Goal: Task Accomplishment & Management: Manage account settings

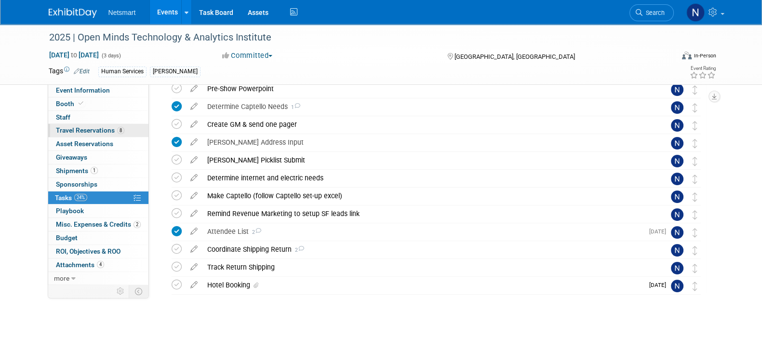
click at [133, 136] on link "8 Travel Reservations 8" at bounding box center [98, 130] width 100 height 13
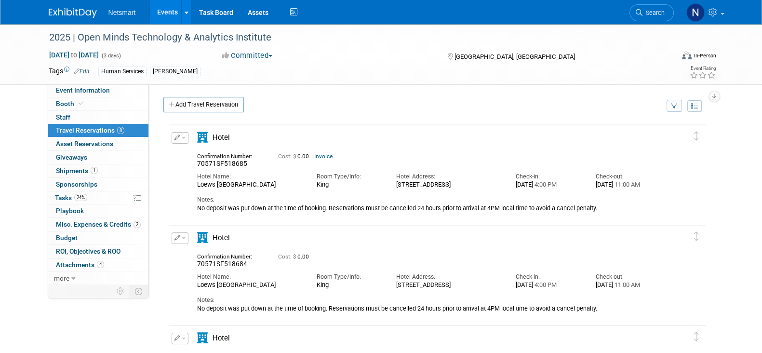
click at [220, 165] on span "70571SF518685" at bounding box center [222, 164] width 50 height 8
click at [219, 162] on span "70571SF518685" at bounding box center [222, 164] width 50 height 8
copy span "70571SF518685"
click at [652, 8] on link "Search" at bounding box center [652, 12] width 44 height 17
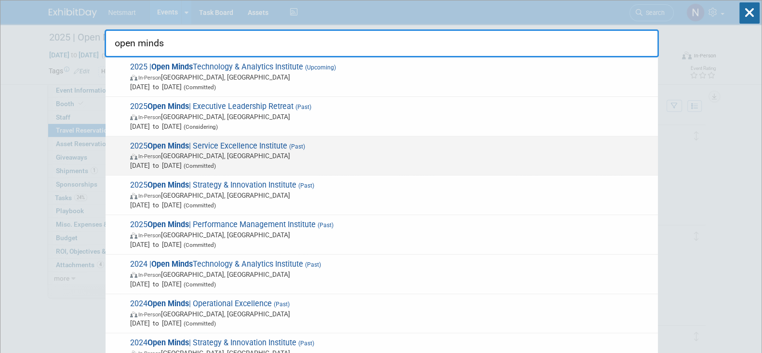
type input "open minds"
click at [214, 161] on span "Aug 12, 2025 to Aug 14, 2025 (Committed)" at bounding box center [391, 166] width 523 height 10
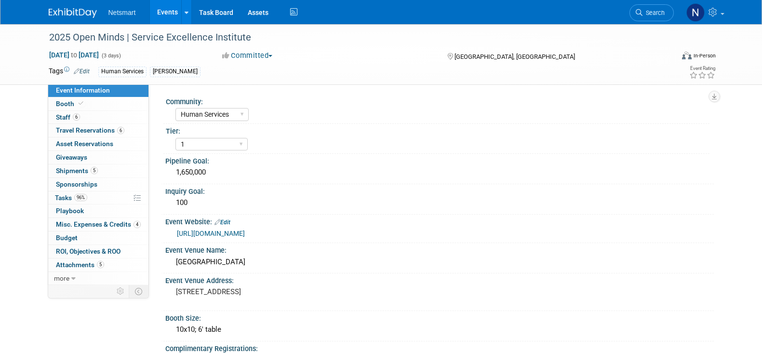
select select "Human Services"
select select "1"
select select "Yes"
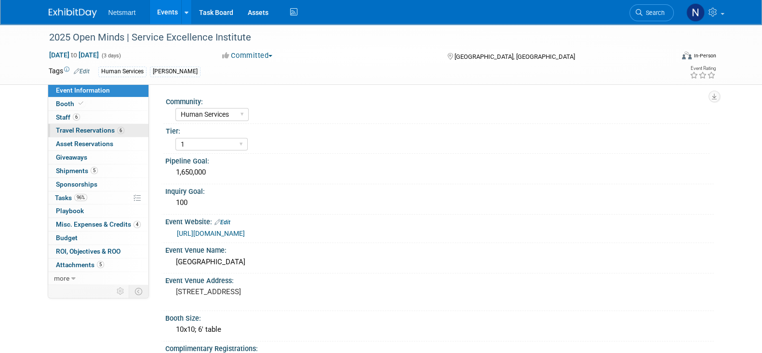
click at [123, 131] on link "6 Travel Reservations 6" at bounding box center [98, 130] width 100 height 13
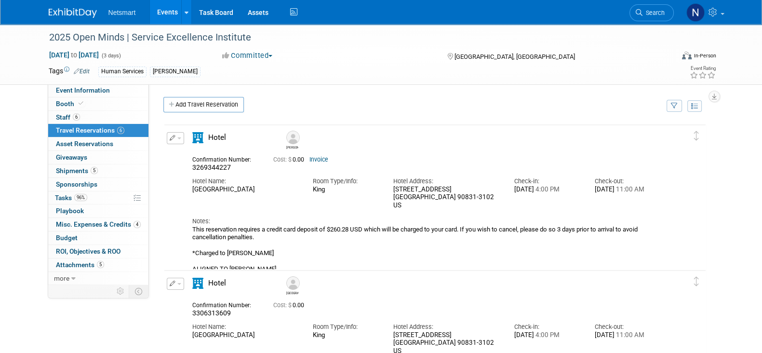
click at [208, 166] on span "3269344227" at bounding box center [211, 167] width 39 height 8
click at [207, 167] on span "3269344227" at bounding box center [211, 167] width 39 height 8
copy span "3269344227"
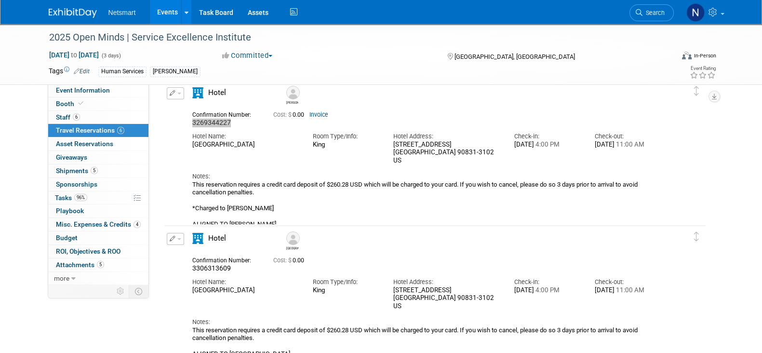
scroll to position [120, 0]
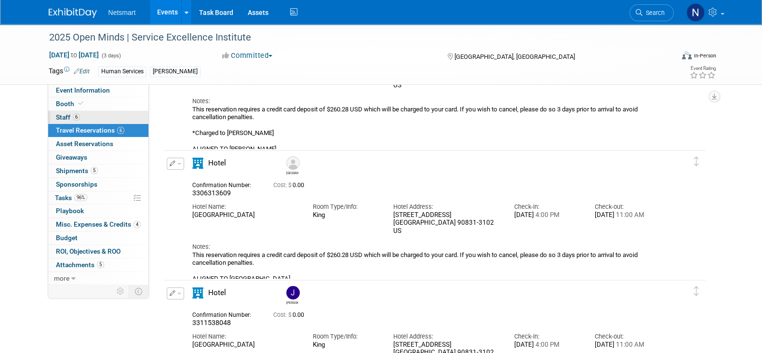
click at [106, 117] on link "6 Staff 6" at bounding box center [98, 117] width 100 height 13
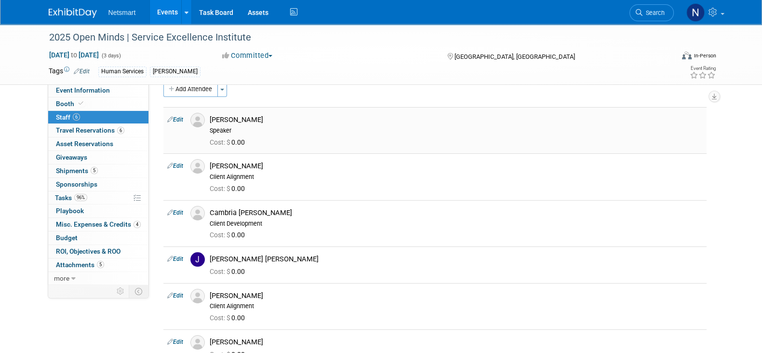
scroll to position [0, 0]
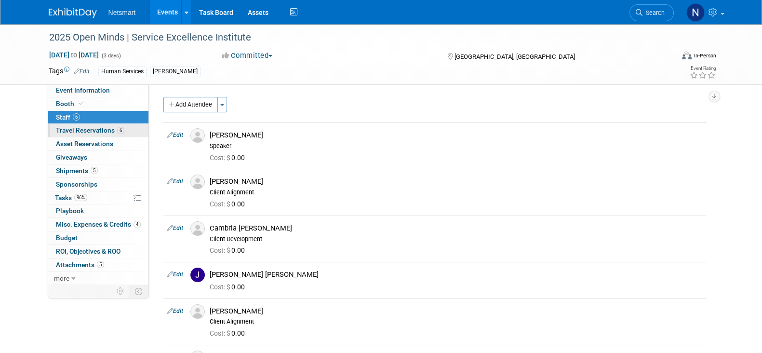
click at [98, 131] on span "Travel Reservations 6" at bounding box center [90, 130] width 68 height 8
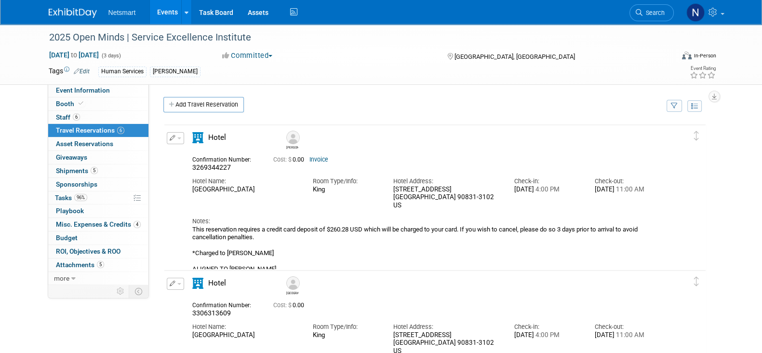
click at [218, 166] on span "3269344227" at bounding box center [211, 167] width 39 height 8
copy span "3269344227"
click at [215, 311] on span "3306313609" at bounding box center [211, 313] width 39 height 8
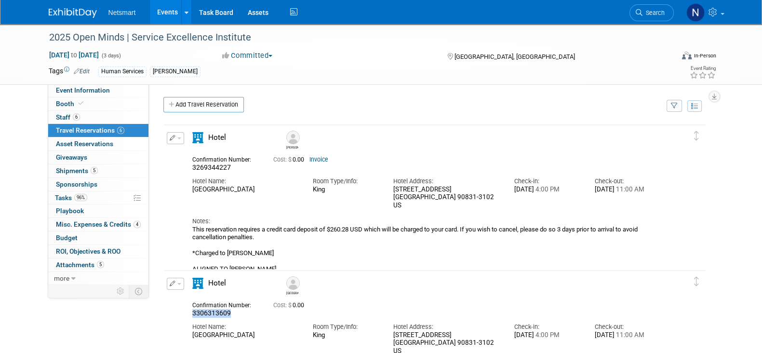
copy span "3306313609"
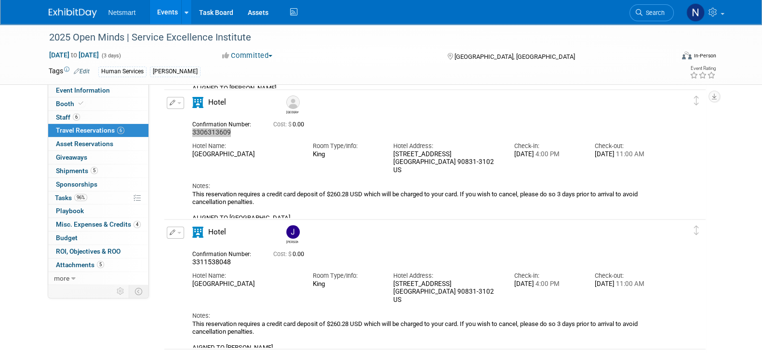
scroll to position [241, 0]
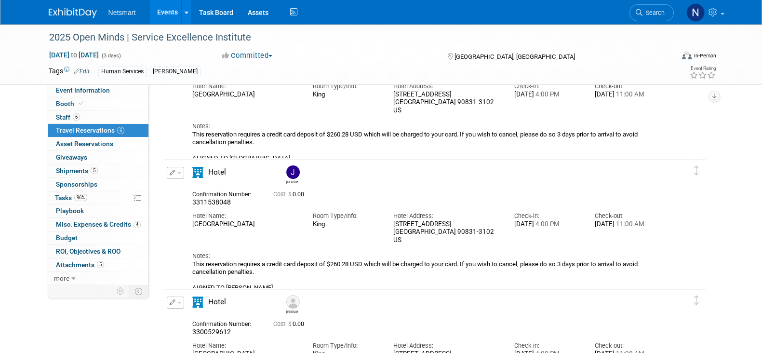
click at [211, 201] on span "3311538048" at bounding box center [211, 202] width 39 height 8
copy span "3311538048"
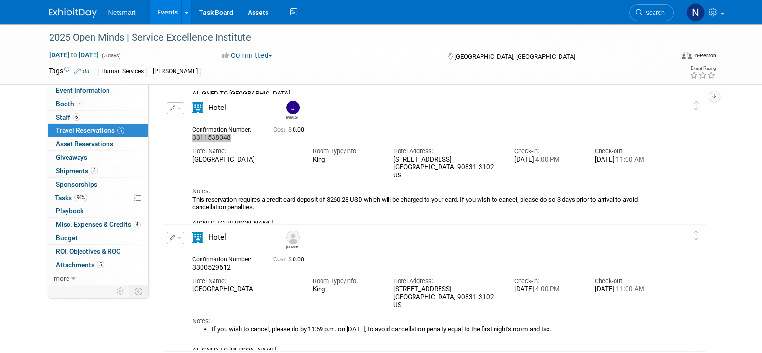
scroll to position [362, 0]
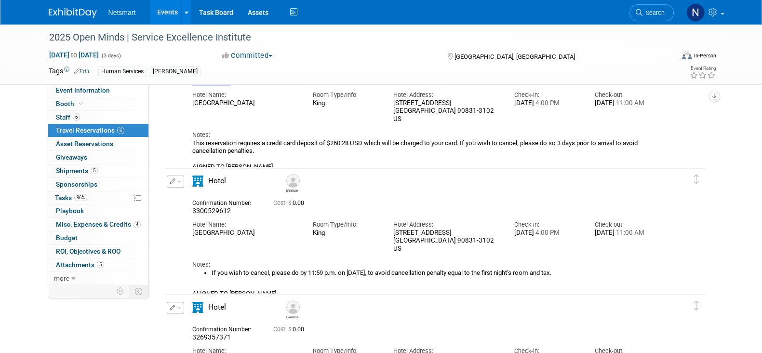
click at [212, 211] on span "3300529612" at bounding box center [211, 211] width 39 height 8
copy span "3300529612"
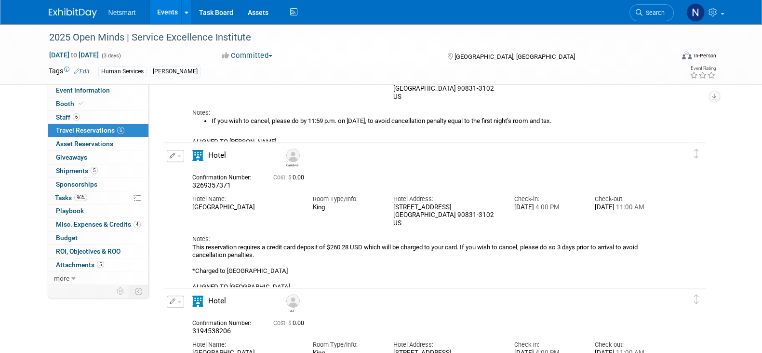
scroll to position [542, 0]
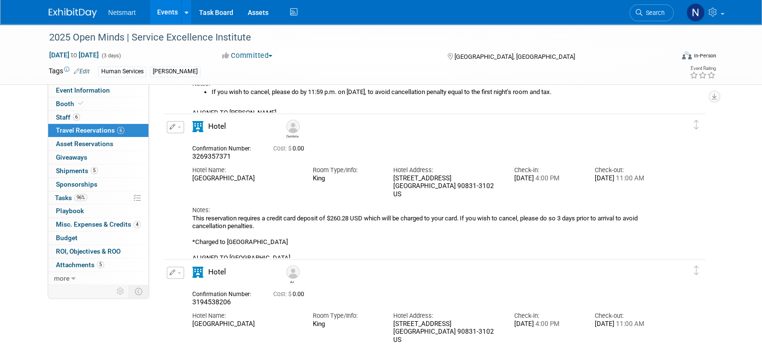
click at [200, 157] on span "3269357371" at bounding box center [211, 156] width 39 height 8
copy span "3269357371"
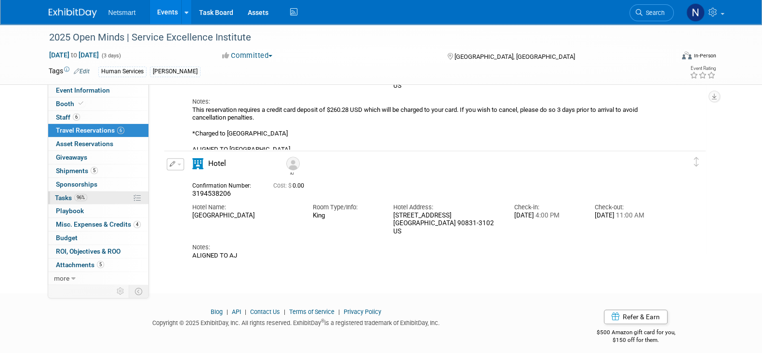
scroll to position [659, 0]
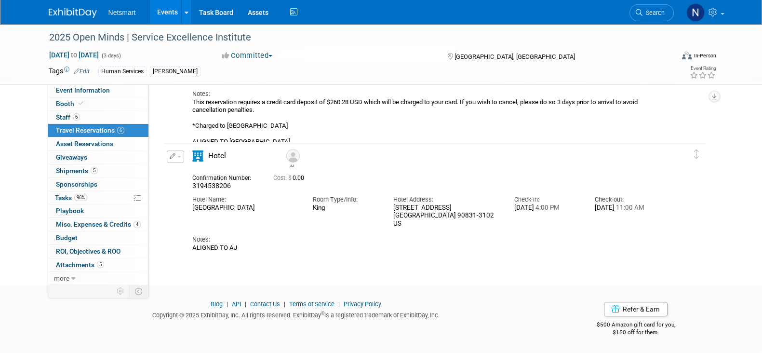
click at [196, 184] on span "3194538206" at bounding box center [211, 186] width 39 height 8
copy span "3194538206"
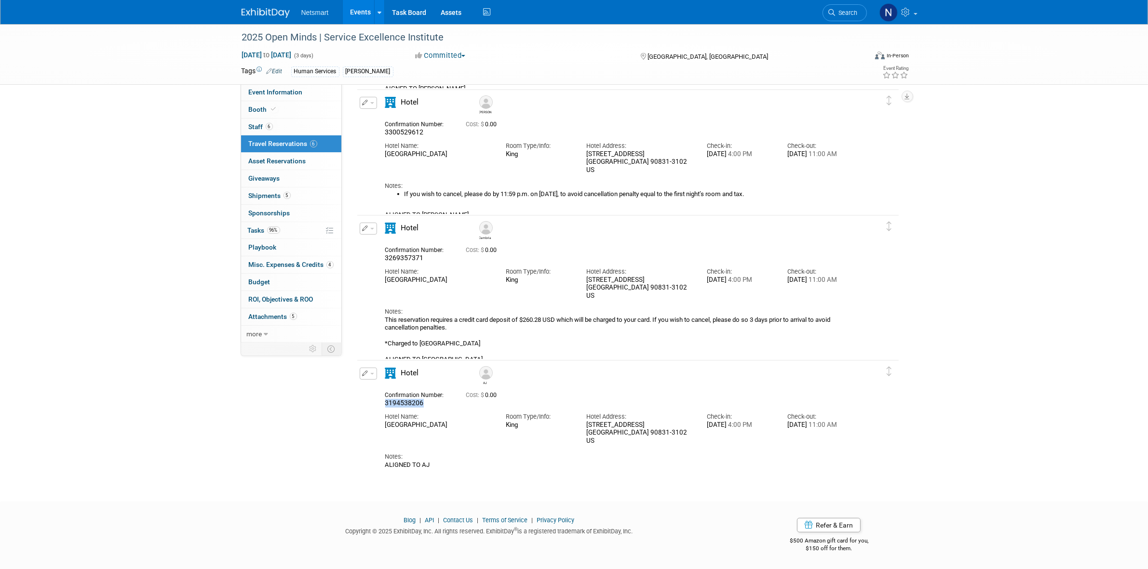
scroll to position [440, 0]
click at [404, 10] on link "Task Board" at bounding box center [409, 12] width 49 height 24
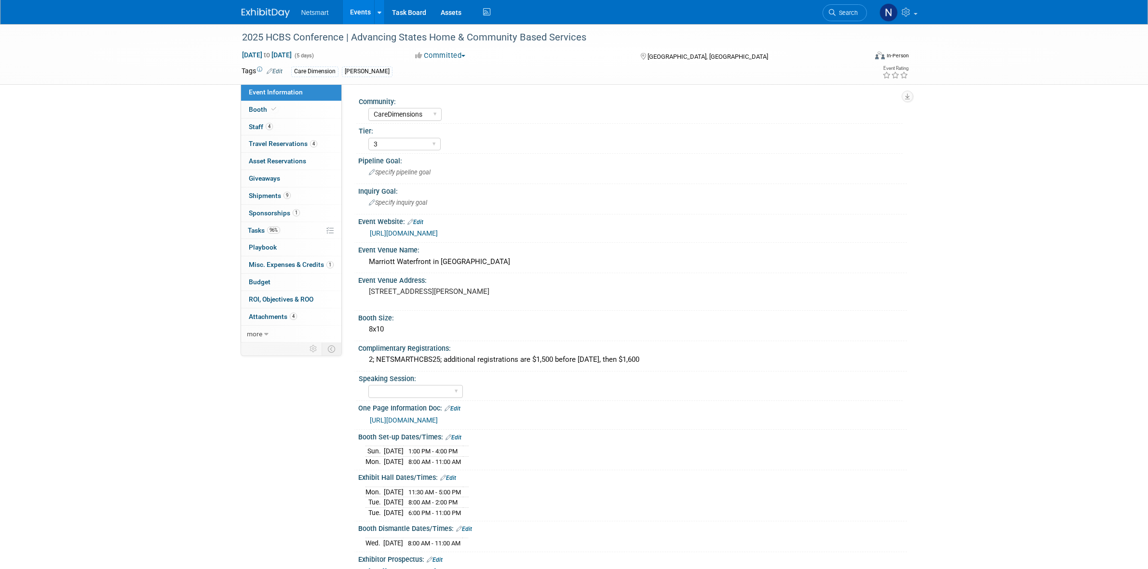
select select "CareDimensions"
select select "3"
click at [296, 147] on span "Travel Reservations 4" at bounding box center [283, 144] width 68 height 8
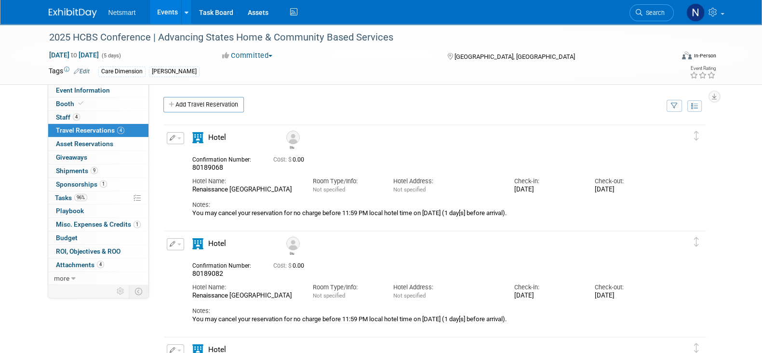
click at [209, 165] on span "80189068" at bounding box center [207, 167] width 31 height 8
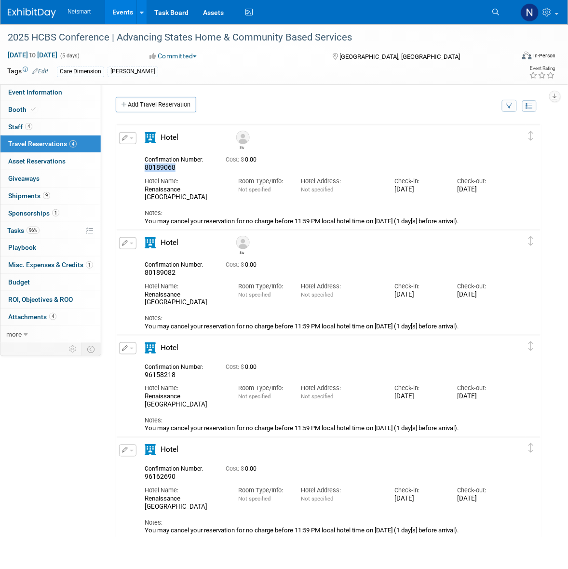
click at [328, 252] on div "Stu" at bounding box center [372, 243] width 282 height 21
drag, startPoint x: 195, startPoint y: 302, endPoint x: 138, endPoint y: 295, distance: 57.8
click at [138, 295] on div "Hotel Name: Renaissance Baltimore Harborplace Hotel" at bounding box center [184, 291] width 94 height 29
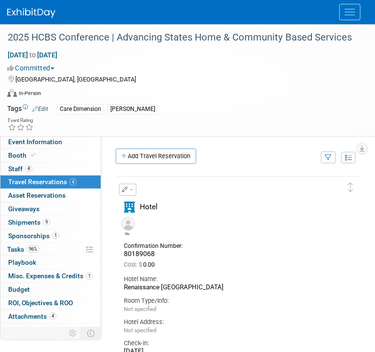
click at [152, 284] on div "Renaissance Baltimore Harborplace Hotel" at bounding box center [231, 288] width 214 height 8
copy div "Renaissance Baltimore Harborplace Hotel"
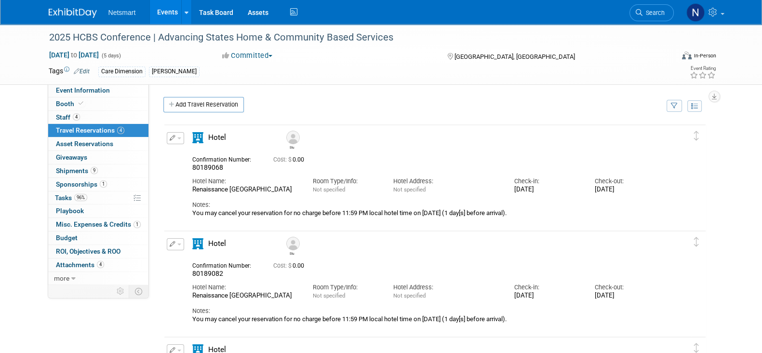
click at [675, 201] on div "Edit Reservation Stu 80189068" at bounding box center [427, 174] width 527 height 85
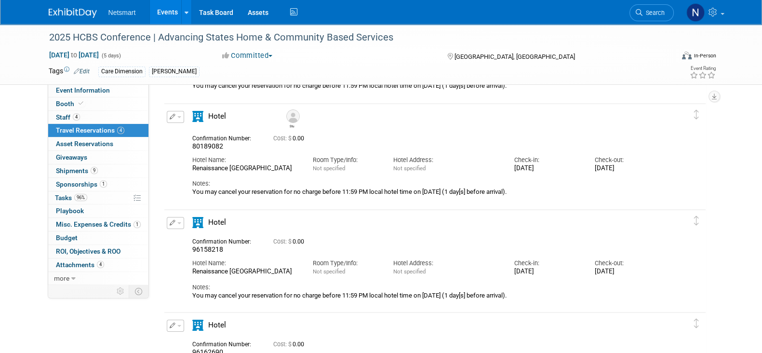
scroll to position [283, 0]
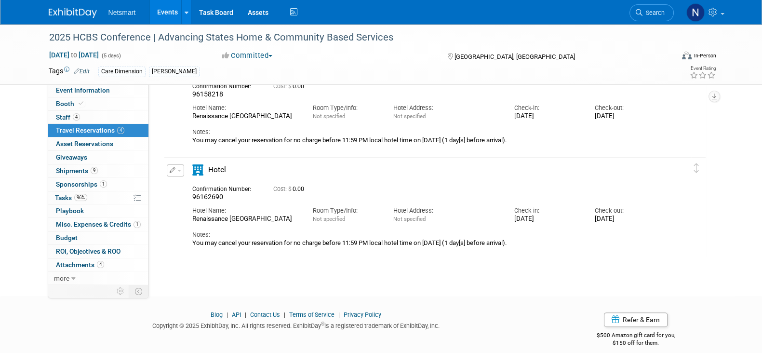
drag, startPoint x: 215, startPoint y: 229, endPoint x: 183, endPoint y: 218, distance: 33.2
click at [183, 218] on div "Edit Reservation 96162690" at bounding box center [427, 205] width 527 height 82
copy div "Renaissance Baltimore Harborplace Hotel"
click at [183, 218] on div "Edit Reservation 96162690" at bounding box center [427, 205] width 527 height 82
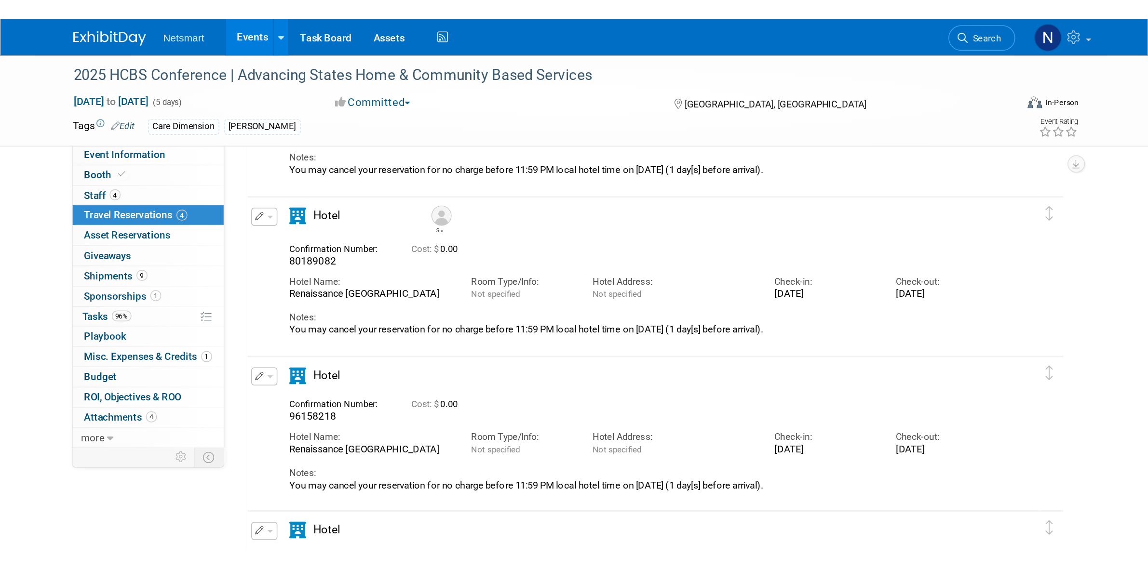
scroll to position [0, 0]
